Goal: Transaction & Acquisition: Purchase product/service

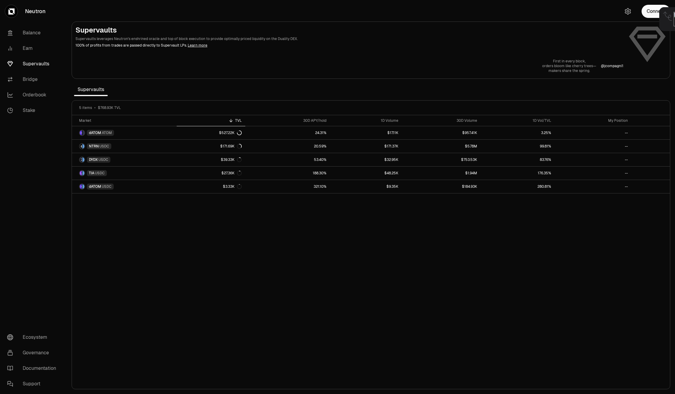
click at [113, 264] on div "Market TVL 30D APY/hold 1D Volume 30D Volume 1D Vol/TVL My Position dATOM ATOM …" at bounding box center [371, 252] width 598 height 274
click at [337, 200] on div "Market TVL 30D APY/hold 1D Volume 30D Volume 1D Vol/TVL My Position dATOM ATOM …" at bounding box center [371, 252] width 598 height 274
click at [615, 18] on span "Unlock Keplr to proceed" at bounding box center [635, 19] width 50 height 6
click at [666, 12] on img "button" at bounding box center [663, 11] width 13 height 13
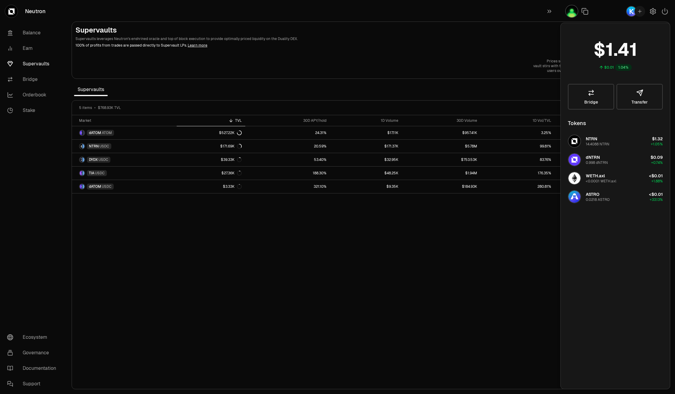
click at [370, 266] on div "Market TVL 30D APY/hold 1D Volume 30D Volume 1D Vol/TVL My Position dATOM ATOM …" at bounding box center [371, 252] width 598 height 274
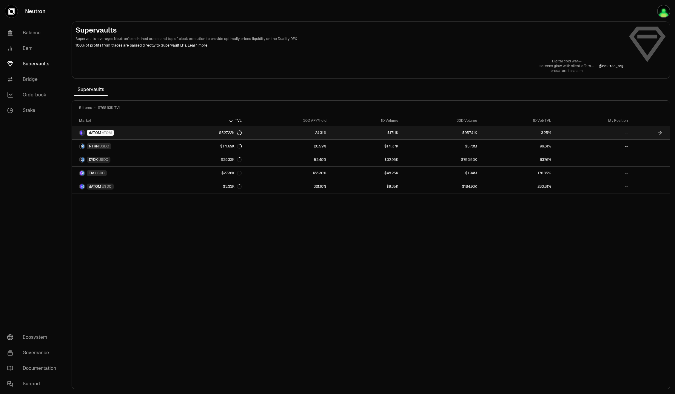
click at [302, 132] on link "24.31%" at bounding box center [287, 132] width 85 height 13
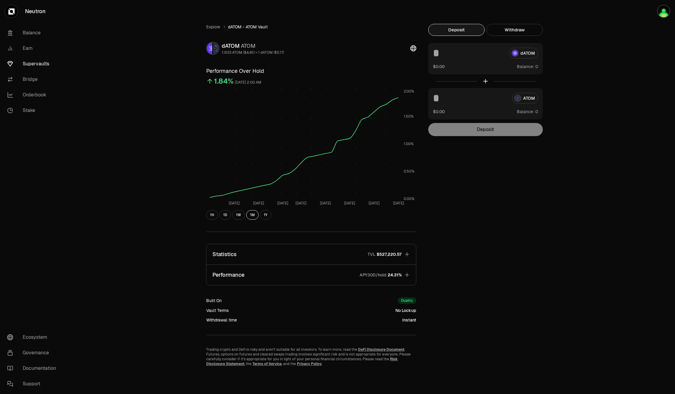
click at [526, 55] on div "dATOM" at bounding box center [485, 53] width 105 height 11
click at [527, 53] on div "dATOM" at bounding box center [485, 53] width 105 height 11
click at [512, 54] on div "dATOM" at bounding box center [485, 53] width 105 height 11
click at [441, 67] on button "$0.00" at bounding box center [439, 66] width 12 height 6
click at [450, 52] on input at bounding box center [469, 53] width 72 height 11
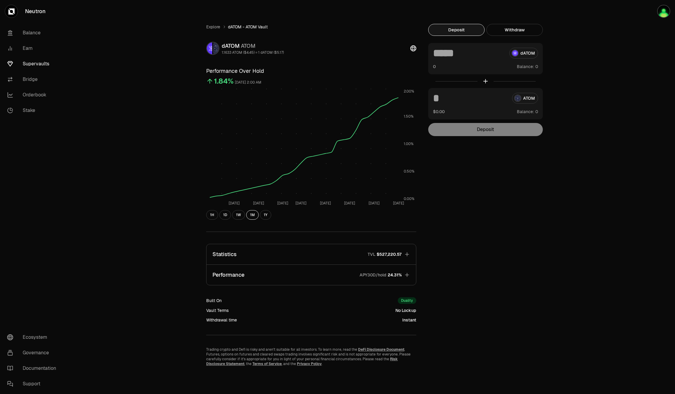
click at [521, 54] on div "dATOM" at bounding box center [485, 53] width 105 height 11
